Goal: Navigation & Orientation: Find specific page/section

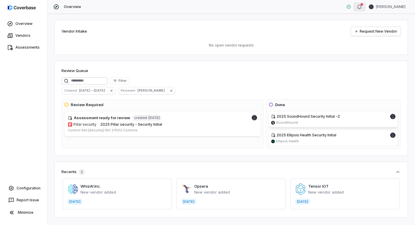
click at [362, 7] on icon "button" at bounding box center [359, 6] width 5 height 5
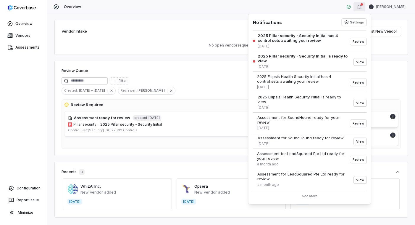
click at [316, 4] on div "Overview Steve Mancini" at bounding box center [231, 7] width 368 height 14
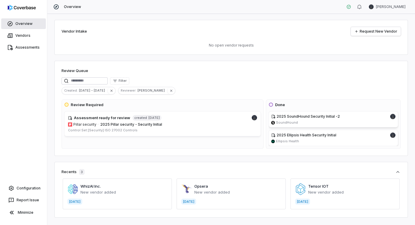
click at [27, 20] on link "Overview" at bounding box center [23, 23] width 45 height 11
click at [27, 34] on link "Vendors" at bounding box center [23, 35] width 45 height 11
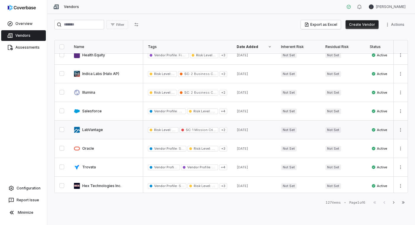
scroll to position [138, 0]
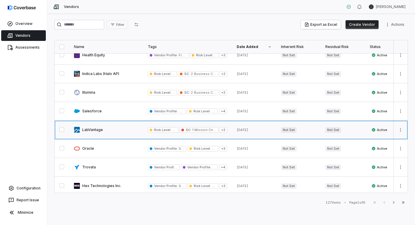
click at [99, 130] on link at bounding box center [106, 129] width 74 height 18
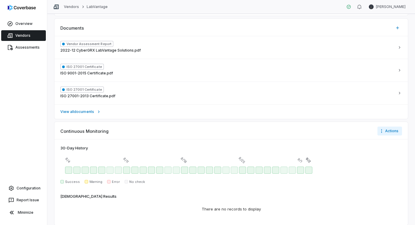
scroll to position [515, 0]
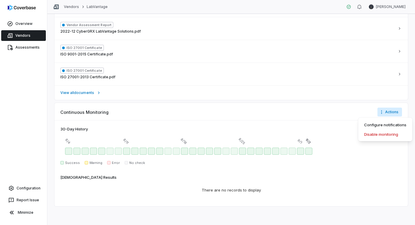
click at [392, 115] on html "**********" at bounding box center [207, 112] width 415 height 225
click at [363, 123] on div "Configure notifications" at bounding box center [385, 124] width 49 height 9
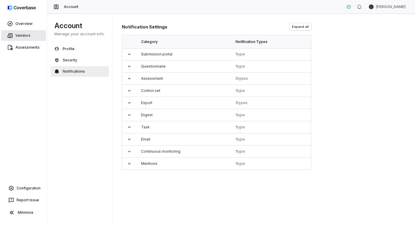
click at [23, 33] on link "Vendors" at bounding box center [23, 35] width 45 height 11
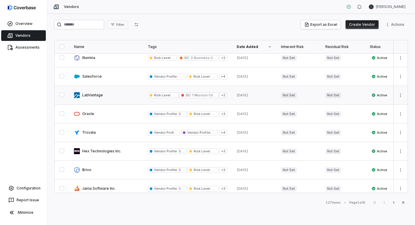
scroll to position [165, 0]
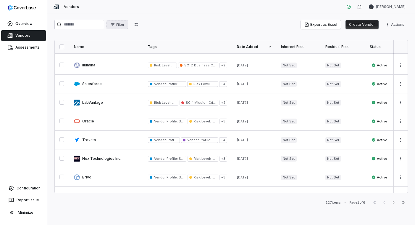
click at [124, 24] on span "Filter" at bounding box center [120, 24] width 8 height 4
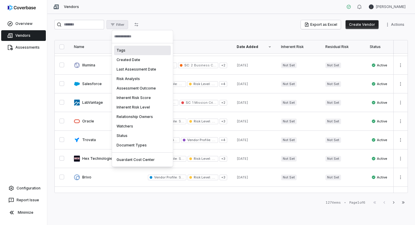
click at [140, 24] on html "Overview Vendors Assessments Configuration Report Issue Minimize Vendors Steve …" at bounding box center [207, 112] width 415 height 225
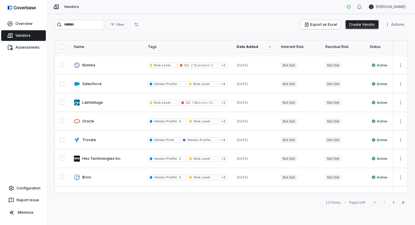
click at [139, 24] on icon "button" at bounding box center [136, 24] width 5 height 5
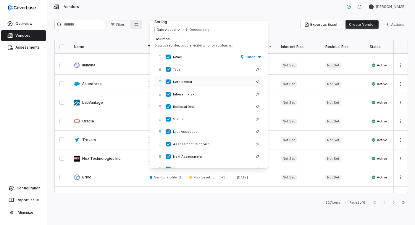
scroll to position [0, 0]
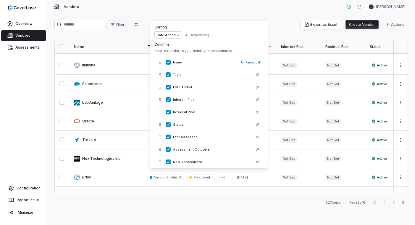
click at [268, 14] on div "Filter Export as Excel Create Vendor Actions Name Tags Date Added Inherent Risk…" at bounding box center [231, 119] width 368 height 211
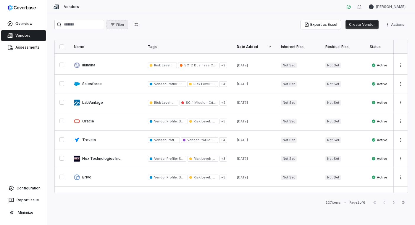
click at [124, 26] on span "Filter" at bounding box center [120, 24] width 8 height 4
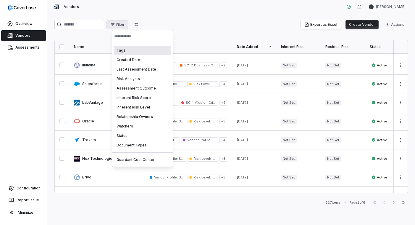
click at [122, 49] on div "Tags" at bounding box center [142, 50] width 57 height 9
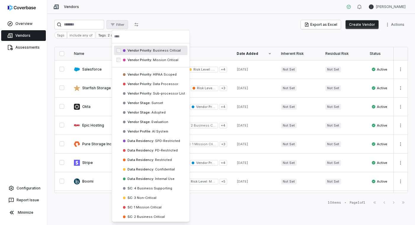
click at [213, 35] on html "Overview Vendors Assessments Configuration Report Issue Minimize Vendors Steve …" at bounding box center [207, 112] width 415 height 225
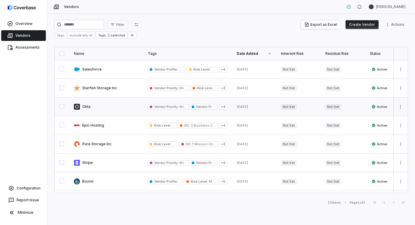
click at [92, 104] on link at bounding box center [106, 106] width 74 height 18
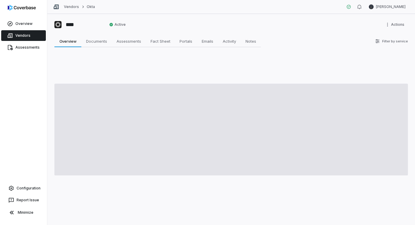
type textarea "*"
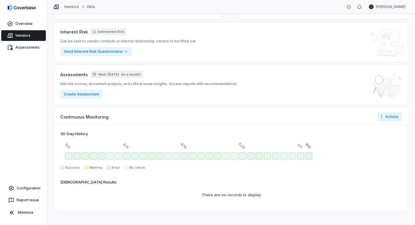
scroll to position [426, 0]
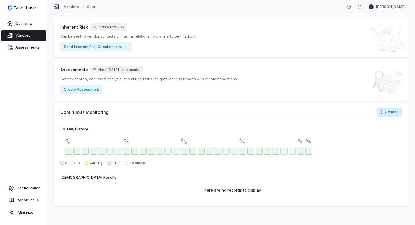
click at [387, 113] on html "**********" at bounding box center [207, 112] width 415 height 225
click at [345, 124] on html "**********" at bounding box center [207, 112] width 415 height 225
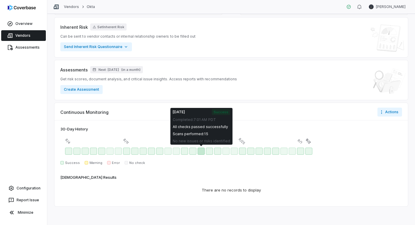
click at [201, 150] on div "Aug 20 - Success" at bounding box center [201, 150] width 7 height 7
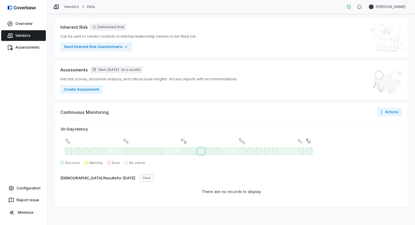
click at [204, 170] on div "30 -Day History 8/4 8/11 8/18 8/25 9/1 9/2 Success Warning Error No check Scan …" at bounding box center [231, 163] width 354 height 87
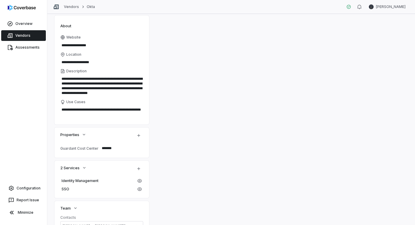
scroll to position [0, 0]
